Goal: Entertainment & Leisure: Browse casually

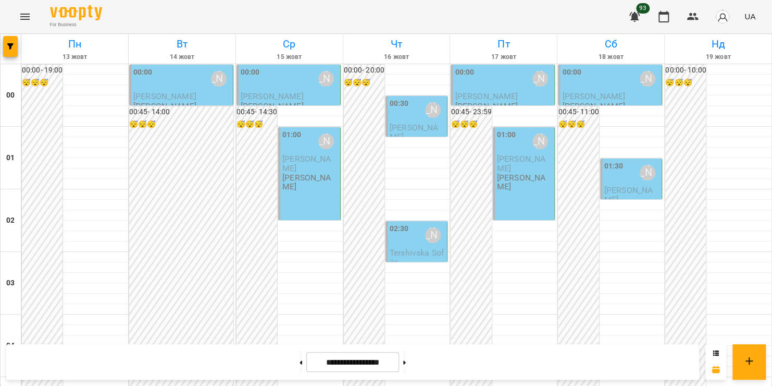
scroll to position [841, 0]
click at [26, 16] on icon "Menu" at bounding box center [25, 16] width 13 height 13
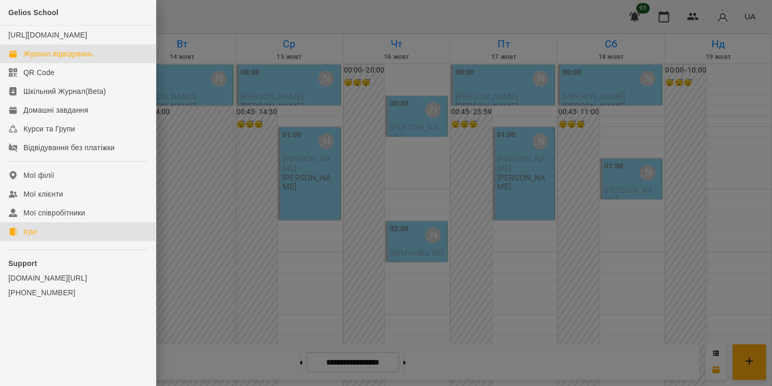
click at [62, 241] on link "Ігри" at bounding box center [78, 231] width 156 height 19
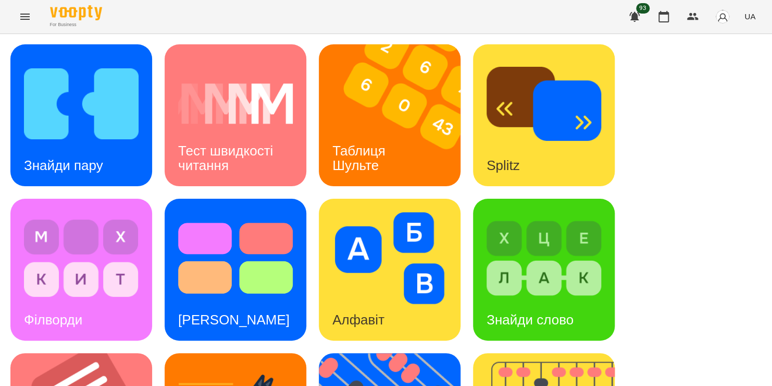
scroll to position [427, 0]
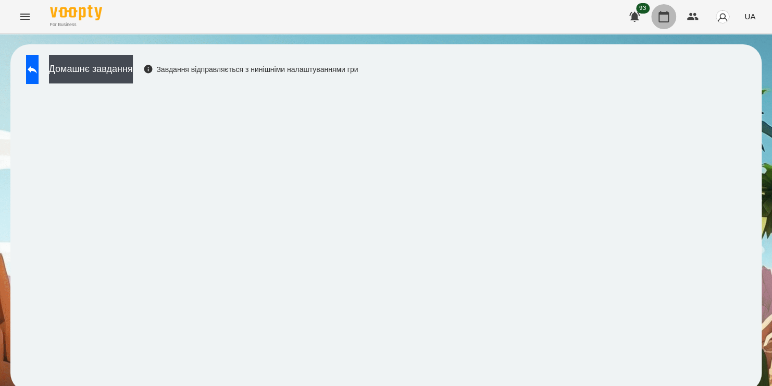
click at [665, 18] on icon "button" at bounding box center [663, 16] width 13 height 13
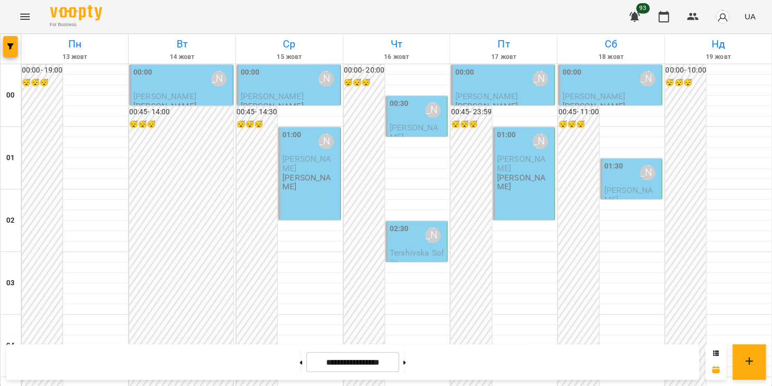
scroll to position [1225, 0]
